Goal: Information Seeking & Learning: Learn about a topic

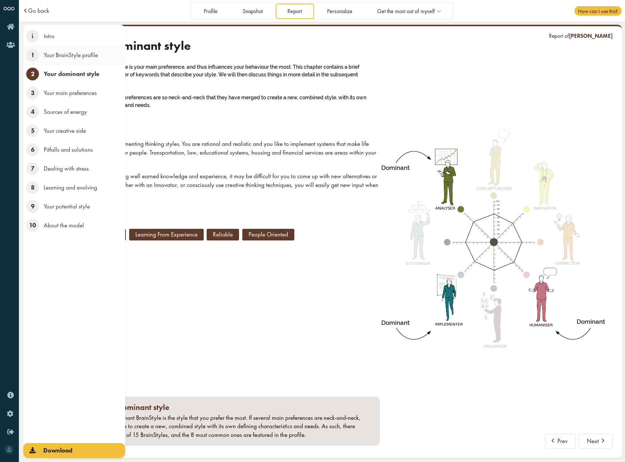
click at [36, 57] on span "1" at bounding box center [32, 55] width 13 height 13
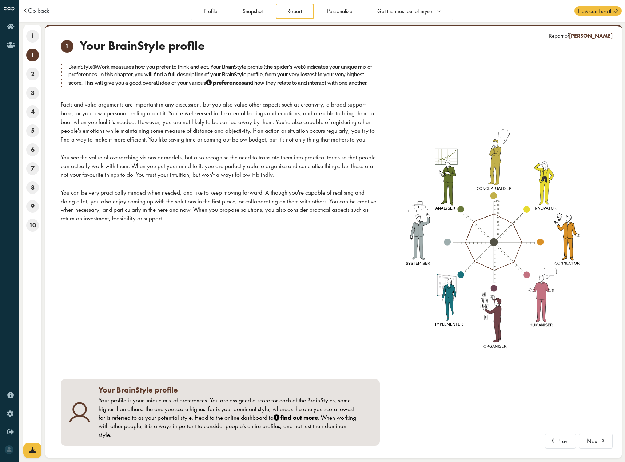
click at [170, 88] on div "BrainStyle@Work measures how you prefer to think and act. Your BrainStyle profi…" at bounding box center [220, 75] width 319 height 25
click at [169, 88] on div "BrainStyle@Work measures how you prefer to think and act. Your BrainStyle profi…" at bounding box center [220, 75] width 319 height 25
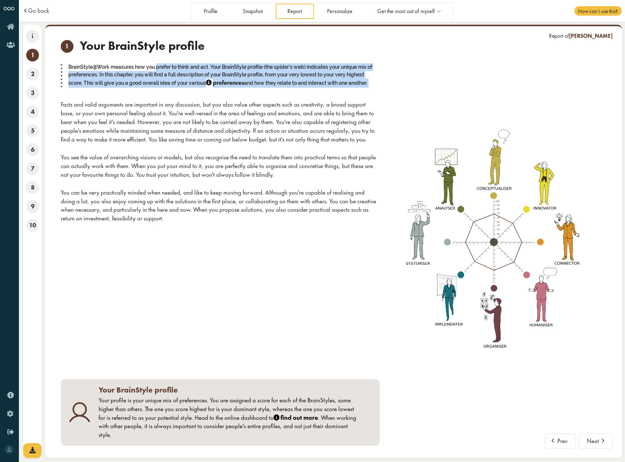
click at [169, 88] on div "BrainStyle@Work measures how you prefer to think and act. Your BrainStyle profi…" at bounding box center [220, 75] width 319 height 25
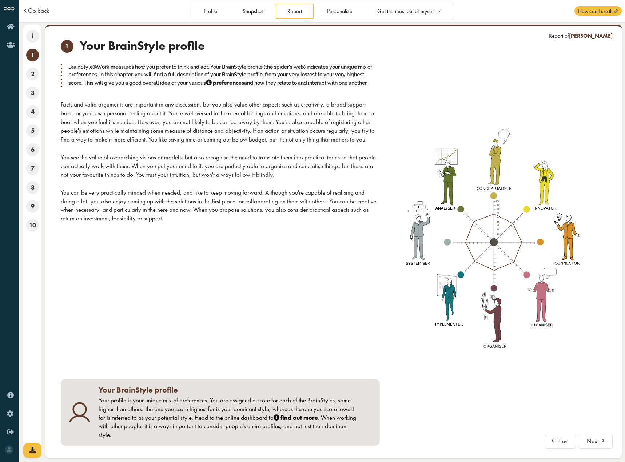
click at [199, 163] on div "You see the value of overarching visions or models, but also recognise the need…" at bounding box center [220, 166] width 319 height 26
click at [91, 101] on div "1 Your BrainStyle profile BrainStyle@Work measures how you prefer to think and …" at bounding box center [220, 131] width 319 height 184
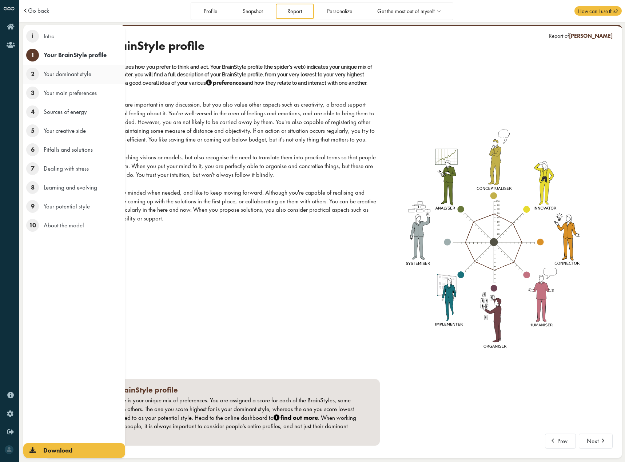
click at [35, 73] on span "2" at bounding box center [32, 74] width 13 height 13
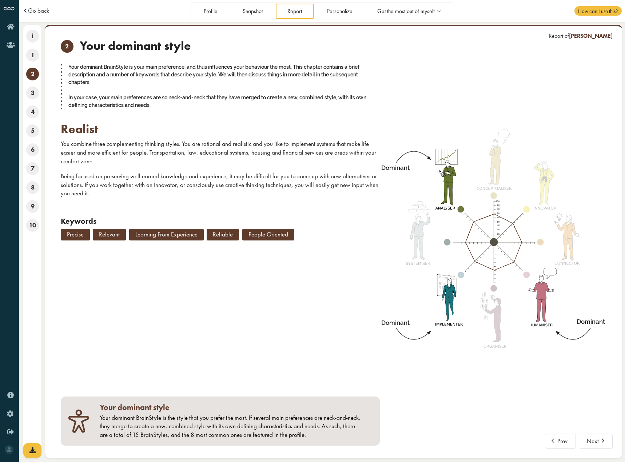
click at [292, 139] on div "2 Your dominant style Your dominant BrainStyle is your main preference, and thu…" at bounding box center [220, 141] width 319 height 205
click at [191, 111] on div "2 Your dominant style Your dominant BrainStyle is your main preference, and thu…" at bounding box center [220, 141] width 319 height 205
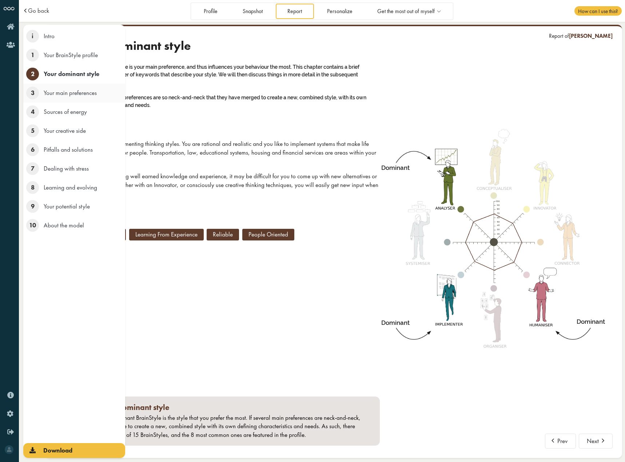
click at [32, 92] on span "3" at bounding box center [32, 93] width 13 height 13
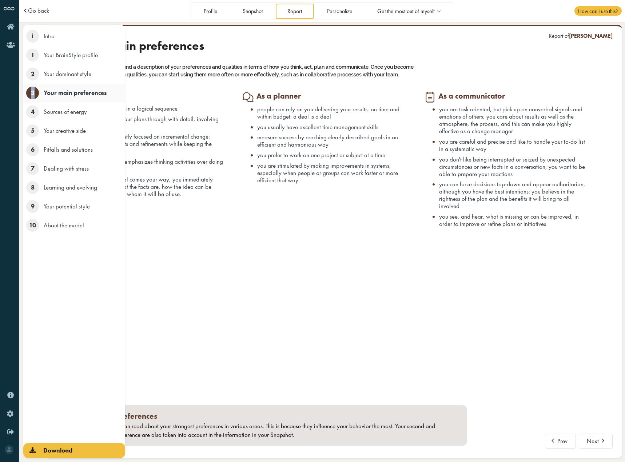
click at [32, 92] on span "3" at bounding box center [32, 93] width 13 height 13
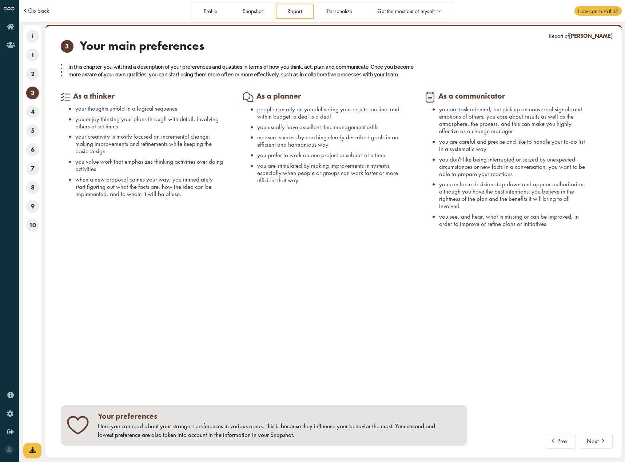
click at [262, 157] on ul "people can rely on you delivering your results, on time and within budget: a de…" at bounding box center [324, 144] width 163 height 78
click at [235, 186] on div "As a thinker your thoughts unfold in a logical sequence you enjoy thinking your…" at bounding box center [152, 163] width 182 height 145
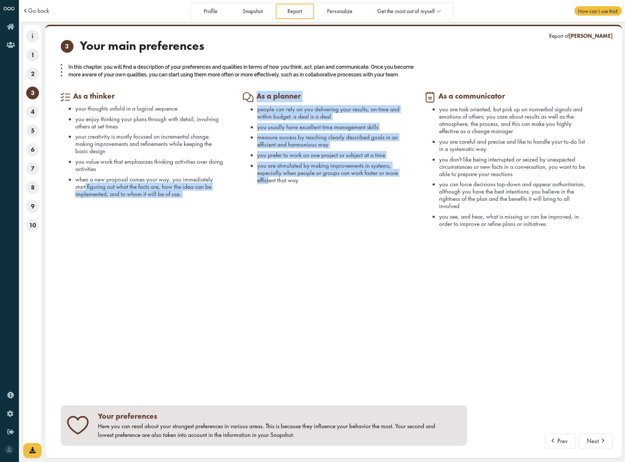
drag, startPoint x: 235, startPoint y: 186, endPoint x: 277, endPoint y: 199, distance: 44.2
click at [277, 199] on div "As a thinker your thoughts unfold in a logical sequence you enjoy thinking your…" at bounding box center [333, 163] width 545 height 145
click at [277, 199] on div "As a planner people can rely on you delivering your results, on time and within…" at bounding box center [334, 163] width 182 height 145
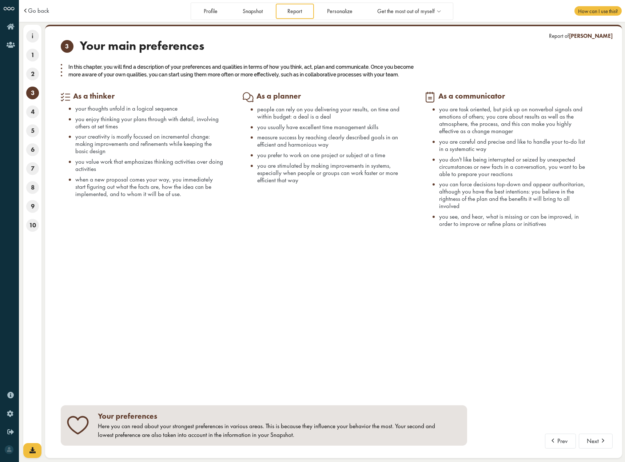
click at [260, 159] on span "you prefer to work on one project or subject at a time" at bounding box center [321, 155] width 128 height 8
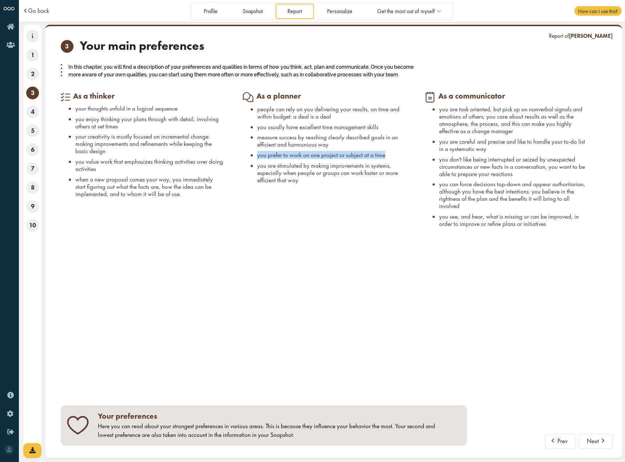
click at [260, 159] on span "you prefer to work on one project or subject at a time" at bounding box center [321, 155] width 128 height 8
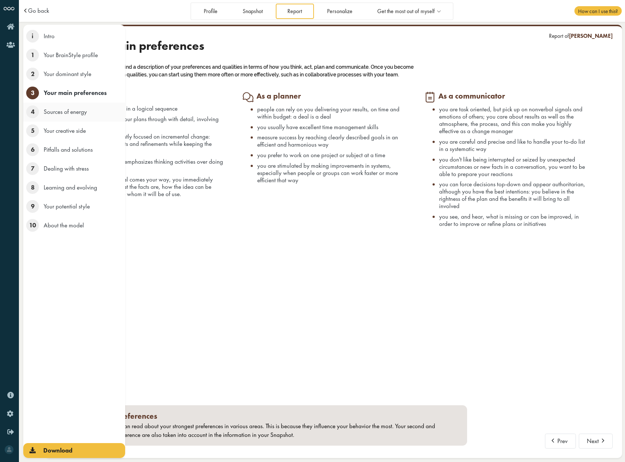
click at [29, 112] on span "4" at bounding box center [32, 111] width 13 height 13
